Goal: Information Seeking & Learning: Find contact information

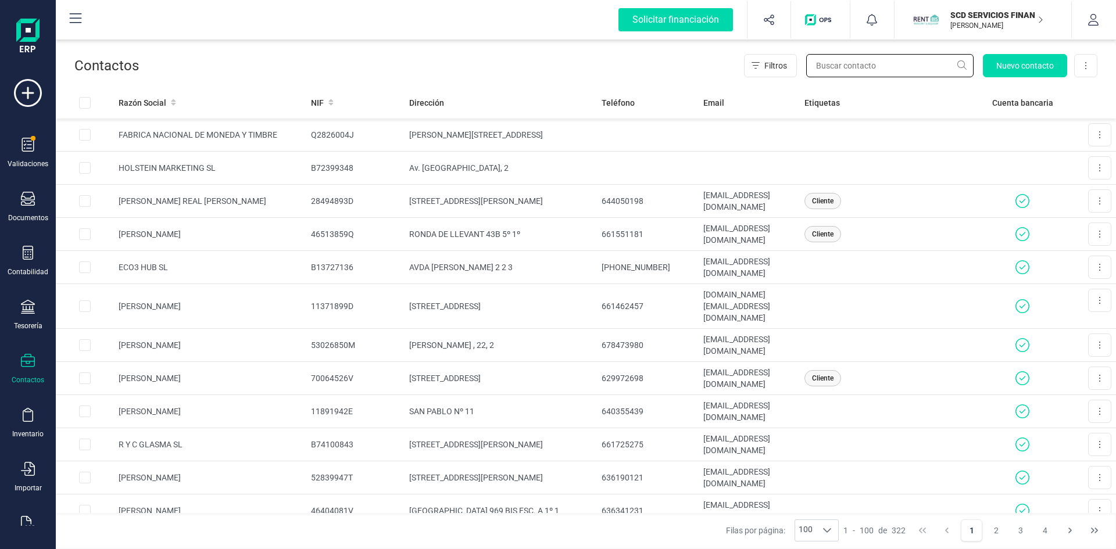
click at [856, 62] on input "text" at bounding box center [889, 65] width 167 height 23
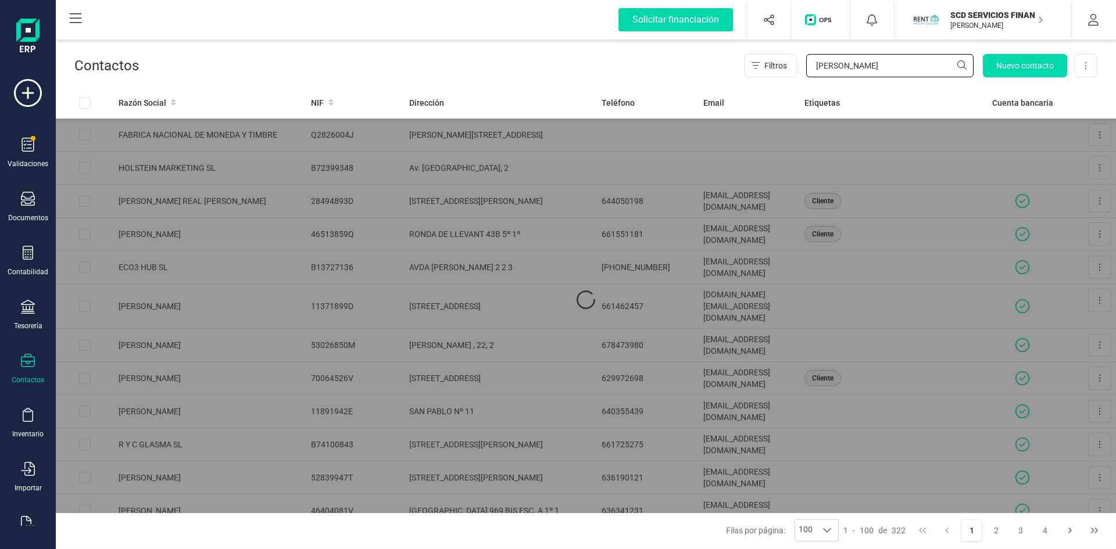
click at [962, 65] on input "[PERSON_NAME]" at bounding box center [889, 65] width 167 height 23
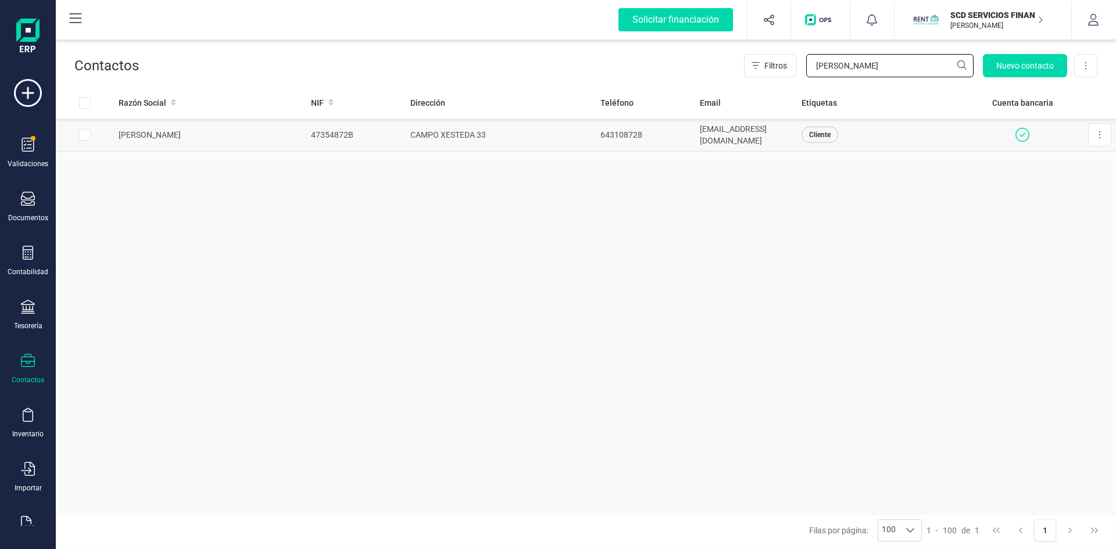
type input "[PERSON_NAME]"
drag, startPoint x: 806, startPoint y: 134, endPoint x: 677, endPoint y: 144, distance: 129.4
click at [677, 144] on tr "[PERSON_NAME] 47354872B CAMPO XESTEDA 33 643108728 [EMAIL_ADDRESS][DOMAIN_NAME]…" at bounding box center [586, 135] width 1060 height 33
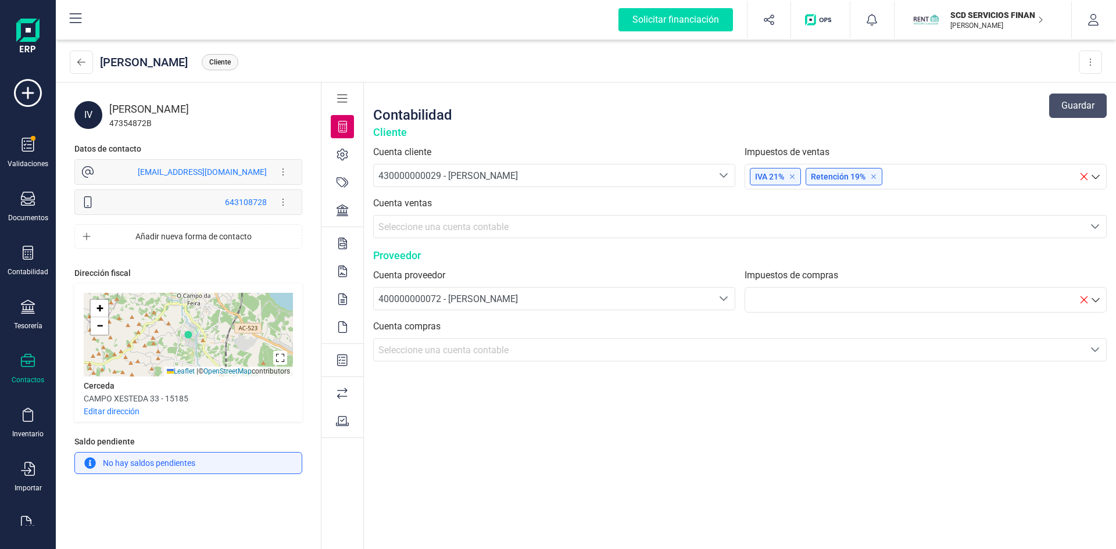
drag, startPoint x: 142, startPoint y: 168, endPoint x: 266, endPoint y: 175, distance: 124.6
click at [266, 175] on div "[EMAIL_ADDRESS][DOMAIN_NAME] Editar forma de contacto Eliminar forma de contacto" at bounding box center [205, 171] width 177 height 23
copy div "[EMAIL_ADDRESS][DOMAIN_NAME]"
drag, startPoint x: 145, startPoint y: 166, endPoint x: 273, endPoint y: 171, distance: 127.9
click at [271, 171] on div "[EMAIL_ADDRESS][DOMAIN_NAME] Editar forma de contacto Eliminar forma de contacto" at bounding box center [205, 171] width 177 height 23
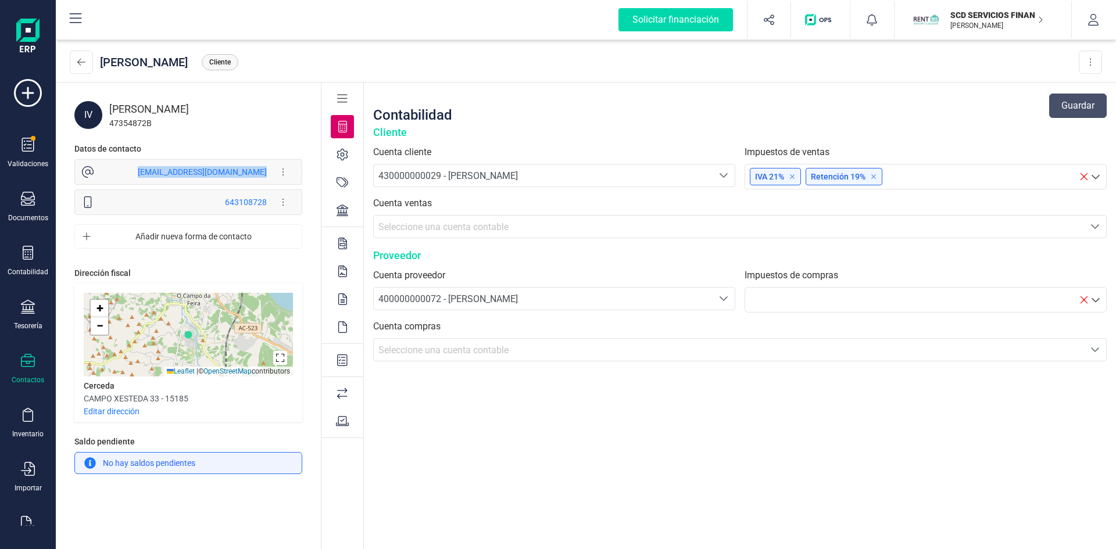
copy div "[EMAIL_ADDRESS][DOMAIN_NAME]"
